Goal: Navigation & Orientation: Go to known website

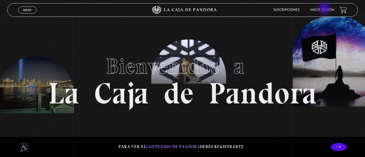
click at [325, 9] on link "Inicie sesión" at bounding box center [323, 9] width 24 height 3
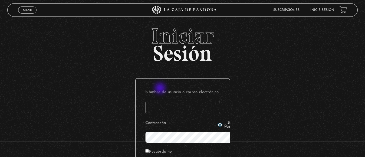
click at [161, 101] on input "Nombre de usuario o correo electrónico" at bounding box center [182, 108] width 75 height 14
type input "jona.g86@hotmail.com"
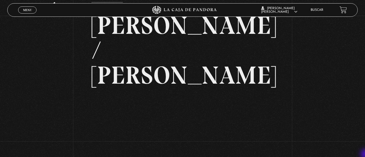
scroll to position [32, 0]
